Goal: Transaction & Acquisition: Download file/media

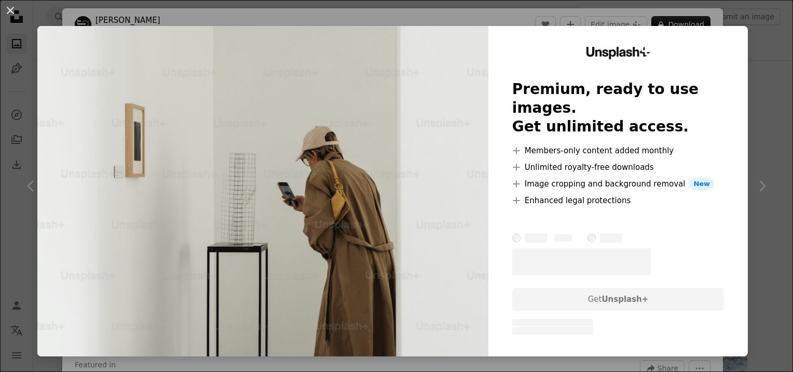
scroll to position [726, 0]
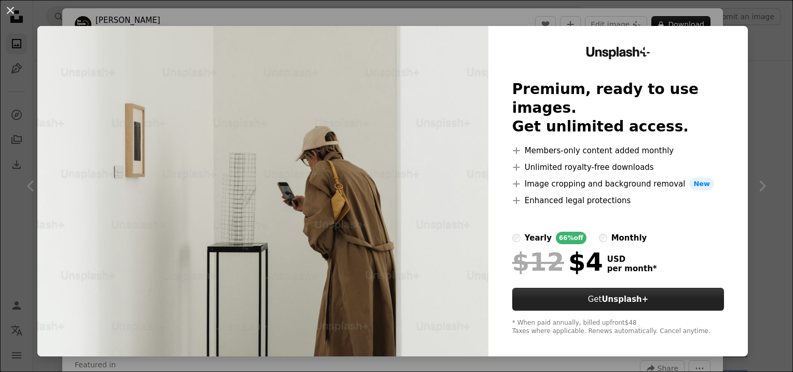
click at [558, 297] on button "Get Unsplash+" at bounding box center [618, 298] width 212 height 23
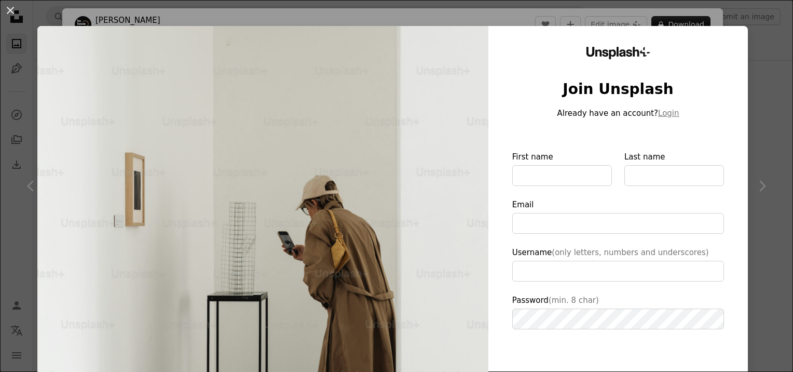
click at [768, 71] on div "An X shape Unsplash+ Join Unsplash Already have an account? Login First name La…" at bounding box center [396, 186] width 793 height 372
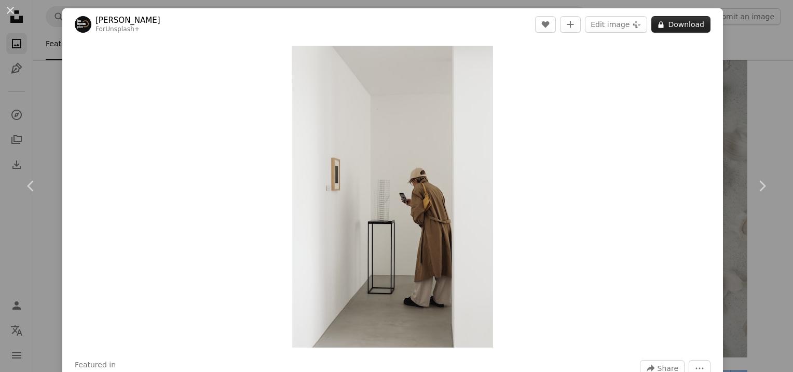
click at [674, 22] on button "A lock Download" at bounding box center [680, 24] width 59 height 17
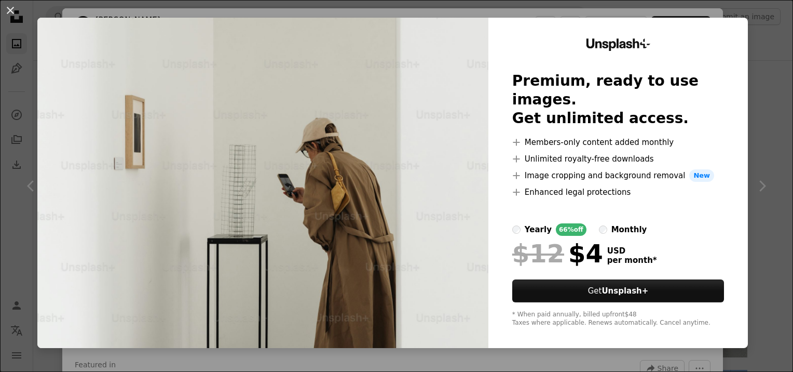
scroll to position [10, 0]
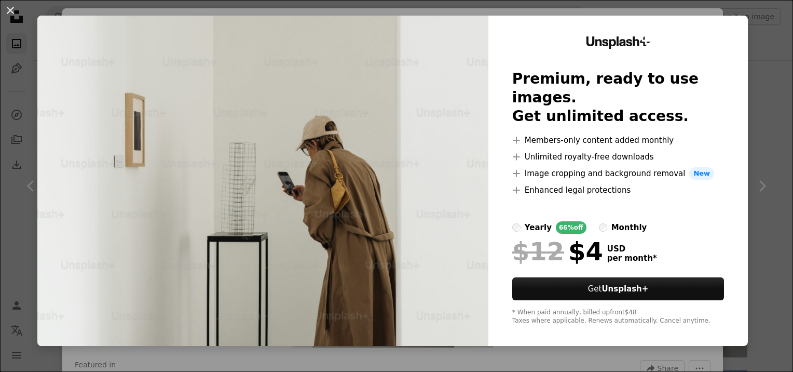
click at [766, 102] on div "An X shape Unsplash+ Premium, ready to use images. Get unlimited access. A plus…" at bounding box center [396, 186] width 793 height 372
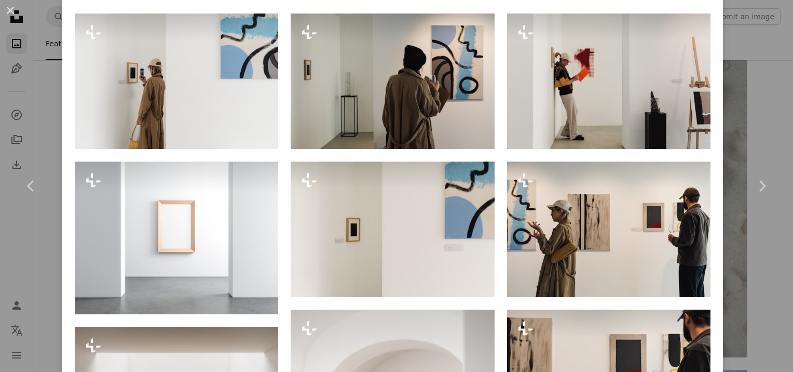
scroll to position [718, 0]
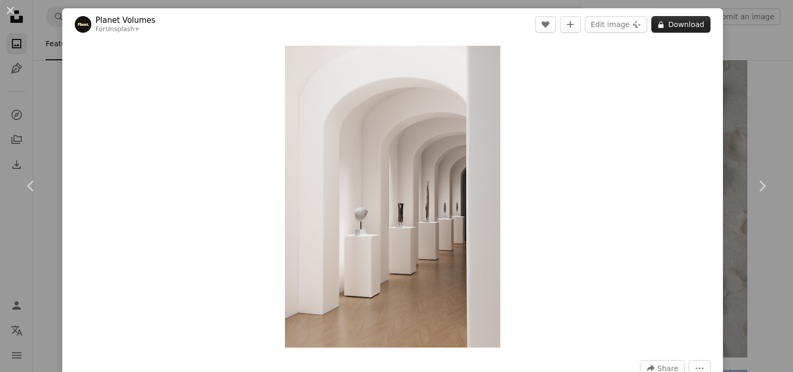
click at [662, 24] on button "A lock Download" at bounding box center [680, 24] width 59 height 17
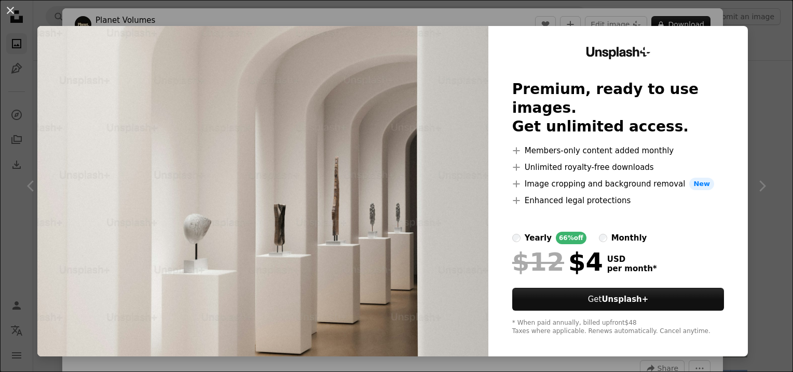
click at [766, 103] on div "An X shape Unsplash+ Premium, ready to use images. Get unlimited access. A plus…" at bounding box center [396, 186] width 793 height 372
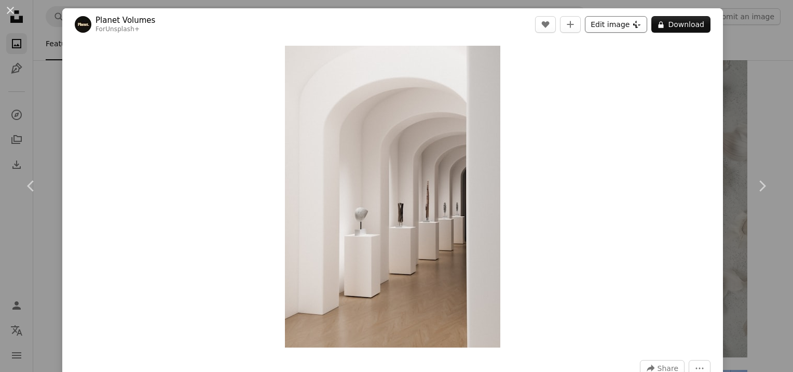
click at [592, 26] on button "Edit image Plus sign for Unsplash+" at bounding box center [616, 24] width 62 height 17
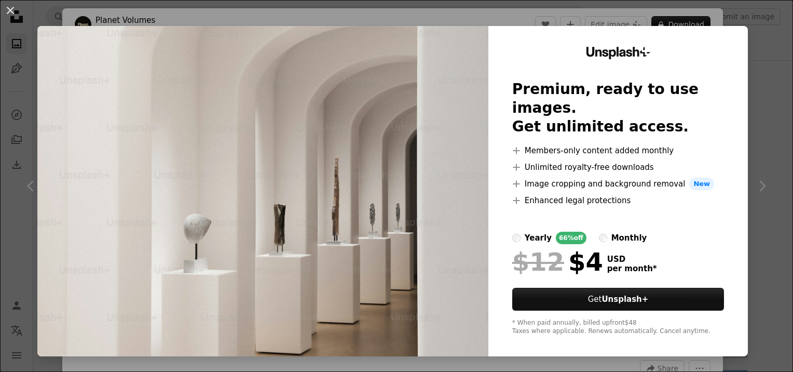
click at [759, 58] on div "An X shape Unsplash+ Premium, ready to use images. Get unlimited access. A plus…" at bounding box center [396, 186] width 793 height 372
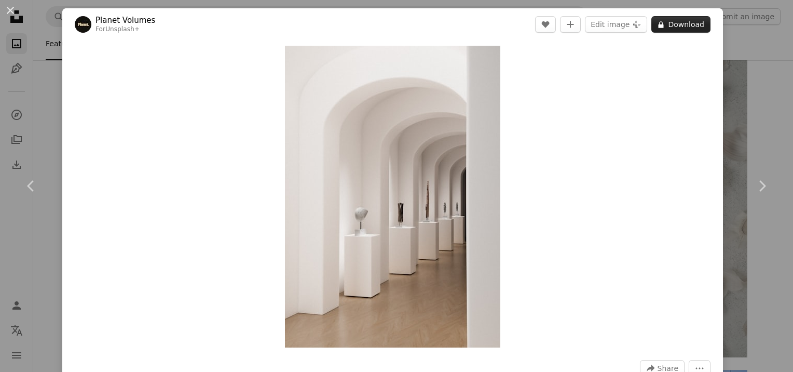
click at [671, 24] on button "A lock Download" at bounding box center [680, 24] width 59 height 17
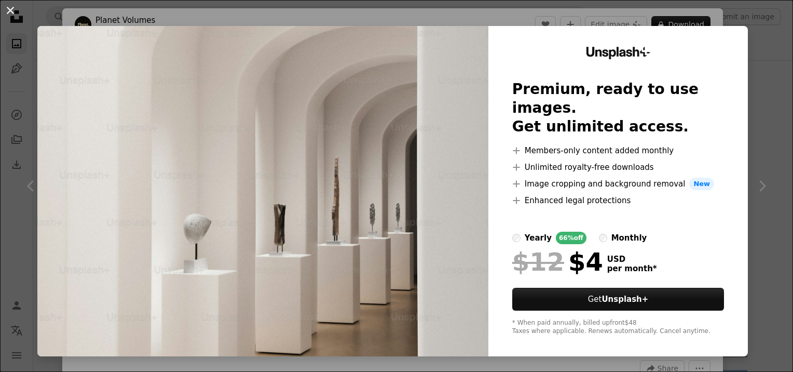
click at [15, 12] on button "An X shape" at bounding box center [10, 10] width 12 height 12
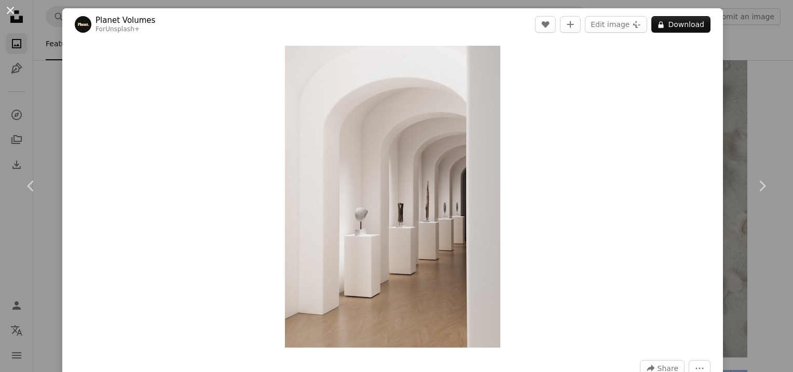
click at [9, 10] on button "An X shape" at bounding box center [10, 10] width 12 height 12
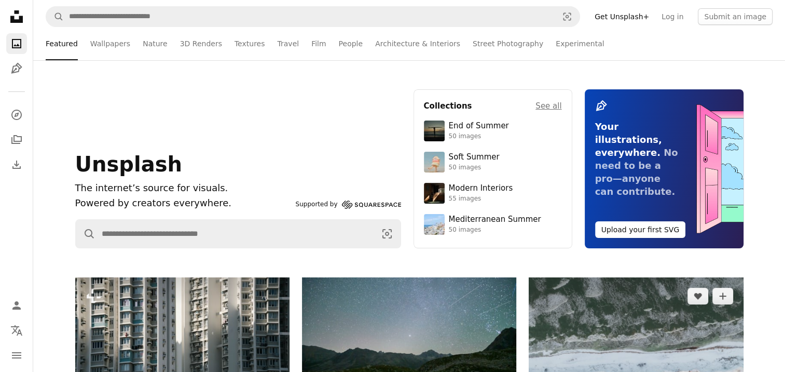
click at [592, 343] on img at bounding box center [636, 357] width 214 height 160
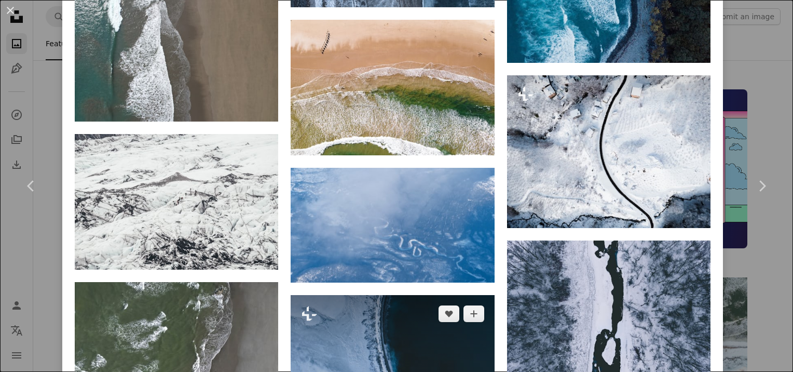
scroll to position [2698, 0]
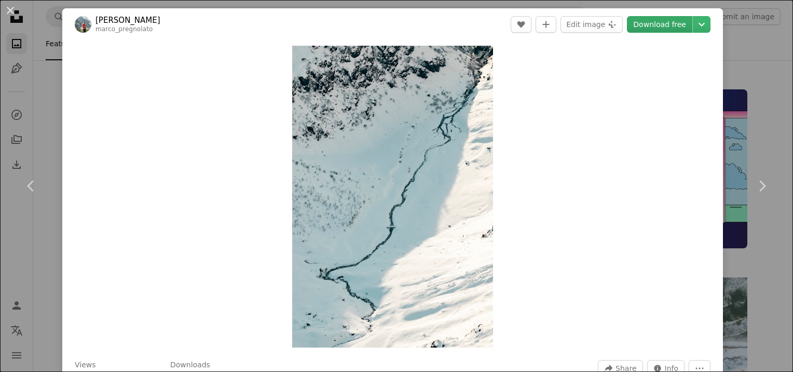
click at [652, 25] on link "Download free" at bounding box center [659, 24] width 65 height 17
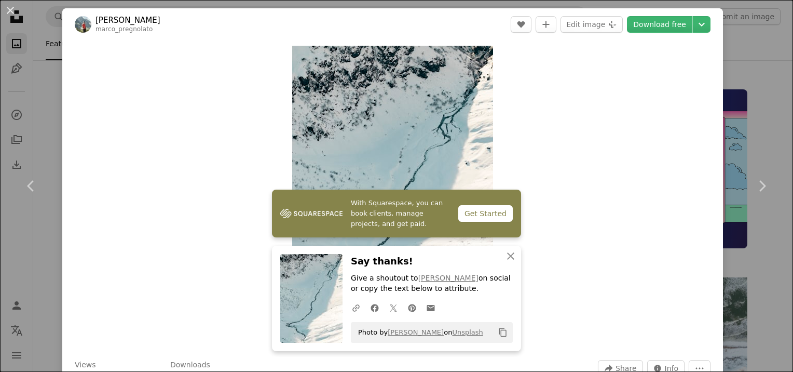
click at [753, 76] on div "An X shape Chevron left Chevron right With Squarespace, you can book clients, m…" at bounding box center [396, 186] width 793 height 372
